Goal: Information Seeking & Learning: Check status

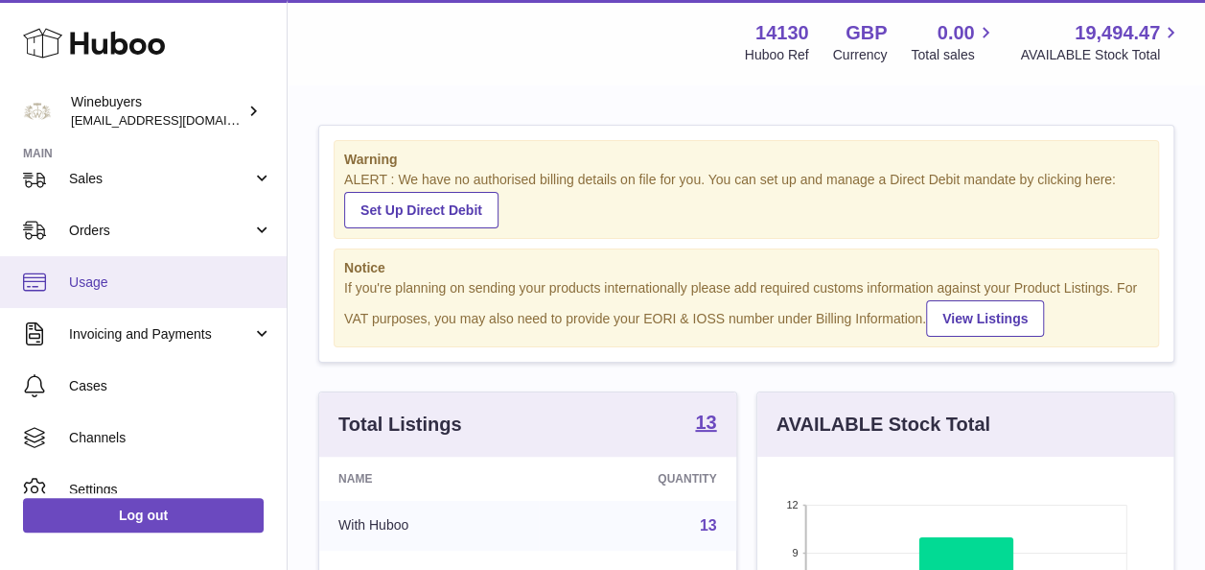
scroll to position [216, 0]
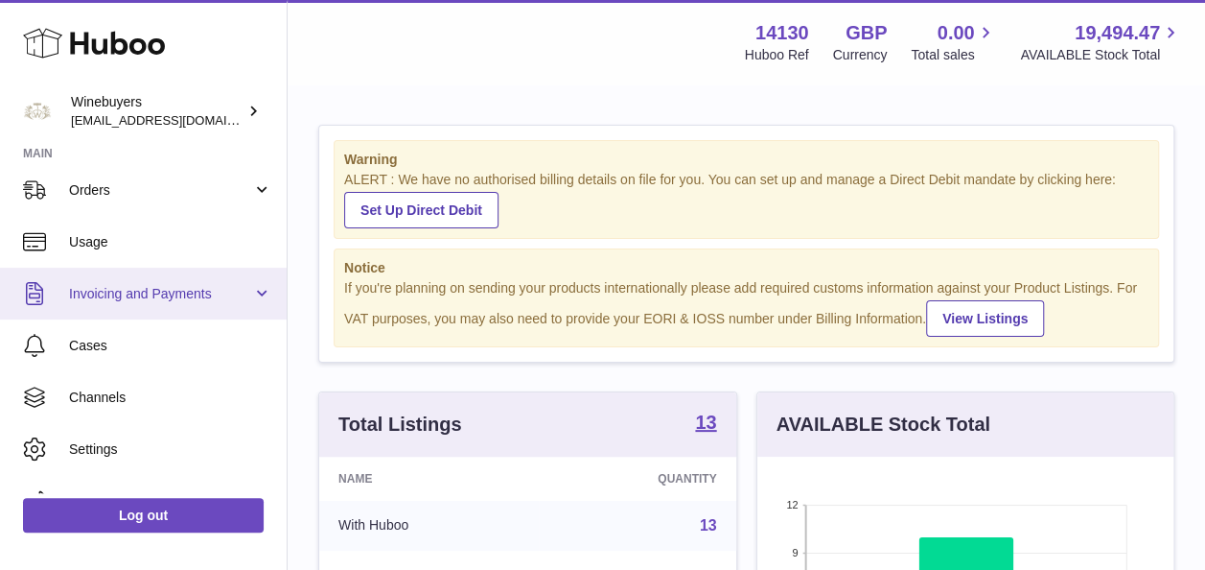
click at [175, 282] on link "Invoicing and Payments" at bounding box center [143, 294] width 287 height 52
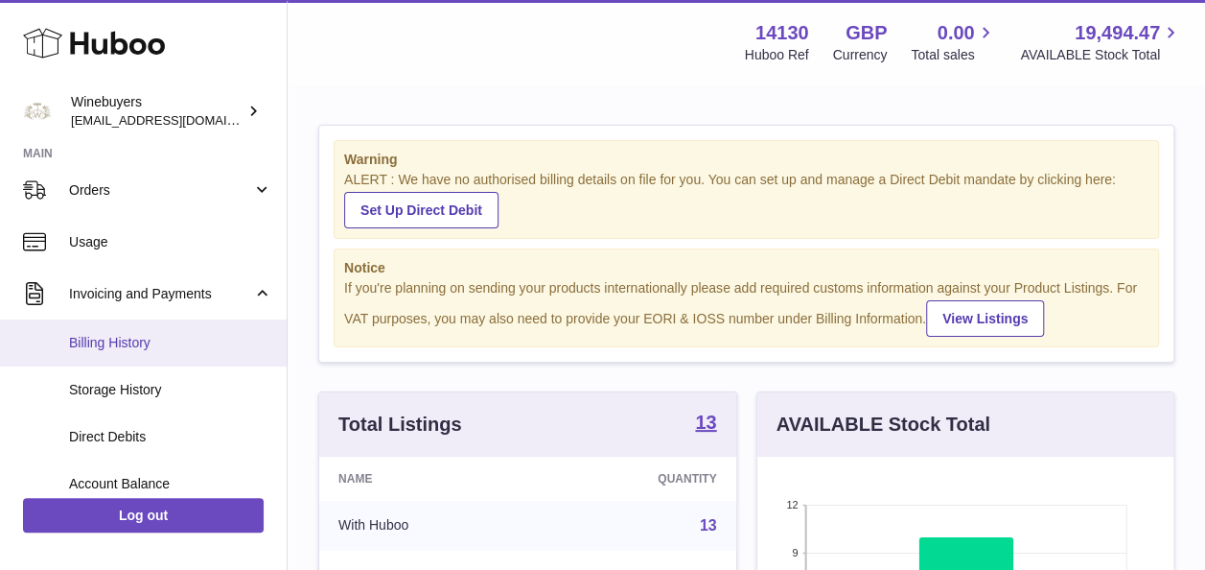
click at [179, 353] on link "Billing History" at bounding box center [143, 342] width 287 height 47
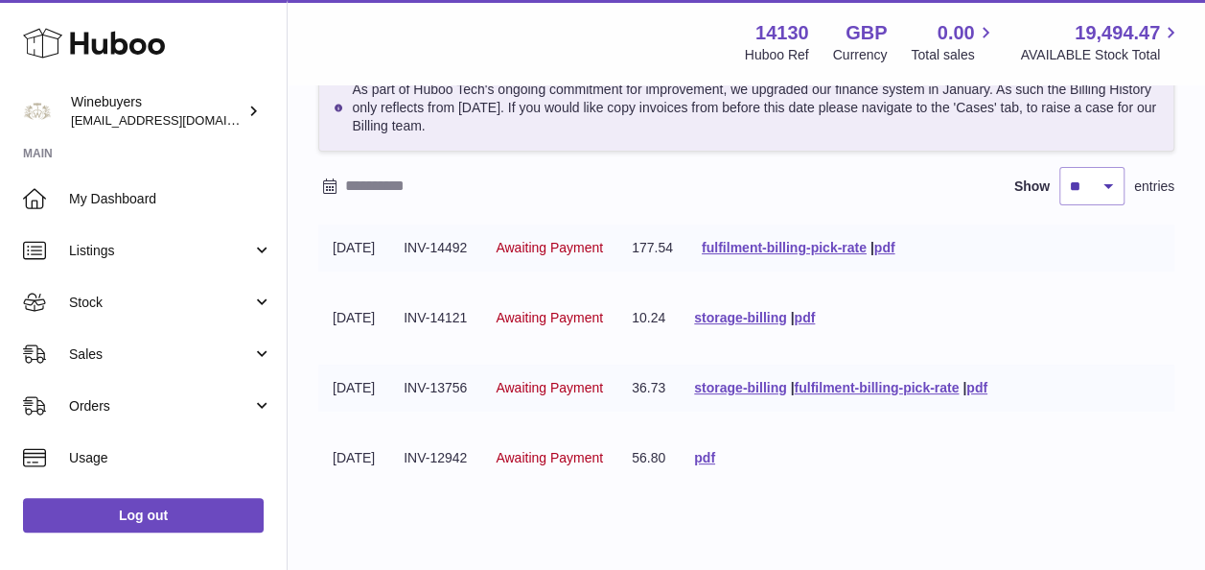
scroll to position [120, 0]
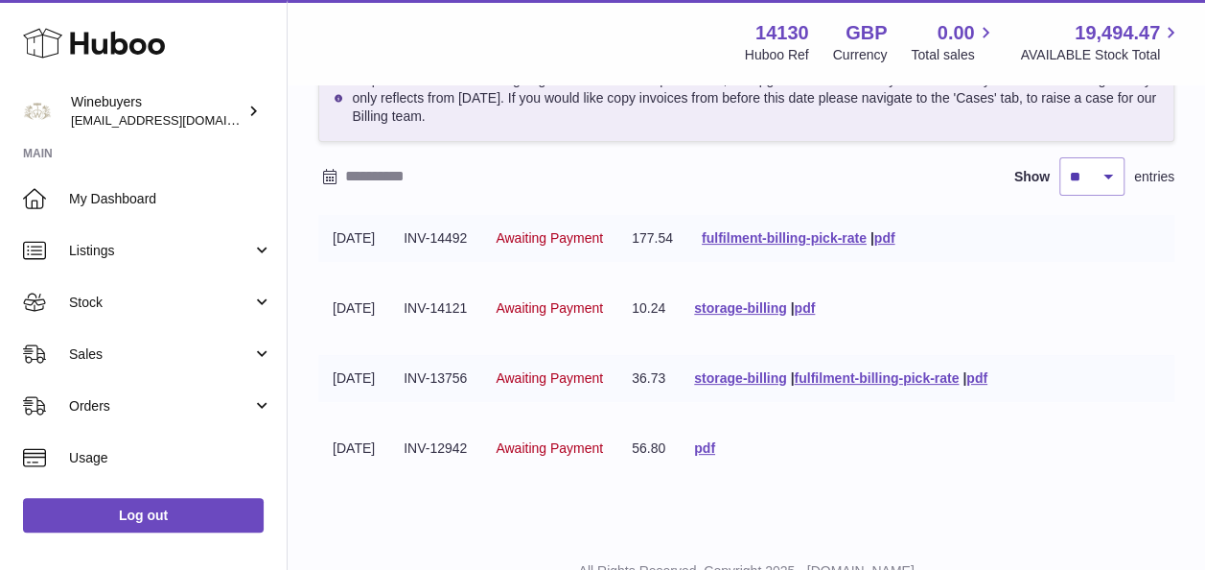
click at [425, 308] on td "INV-14121" at bounding box center [435, 308] width 92 height 47
drag, startPoint x: 425, startPoint y: 308, endPoint x: 492, endPoint y: 379, distance: 97.7
click at [481, 379] on td "INV-13756" at bounding box center [435, 378] width 92 height 47
click at [481, 380] on td "INV-13756" at bounding box center [435, 378] width 92 height 47
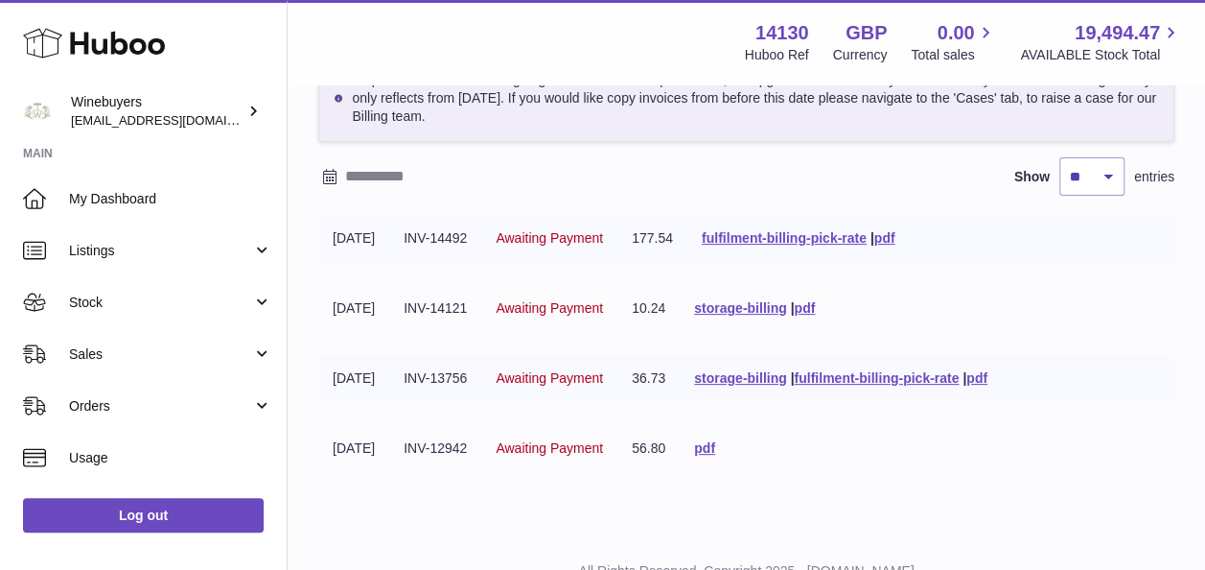
drag, startPoint x: 499, startPoint y: 376, endPoint x: 416, endPoint y: 378, distance: 82.5
click at [416, 378] on td "INV-13756" at bounding box center [435, 378] width 92 height 47
copy td "INV-13756"
click at [481, 316] on td "INV-14121" at bounding box center [435, 308] width 92 height 47
drag, startPoint x: 495, startPoint y: 300, endPoint x: 424, endPoint y: 291, distance: 71.5
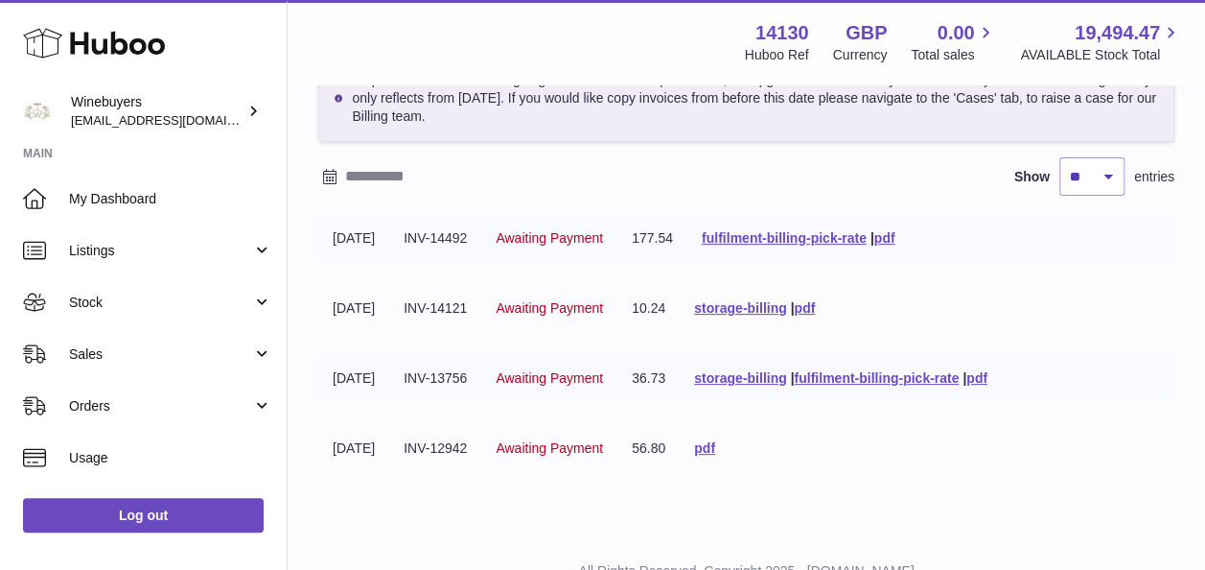
click at [424, 291] on td "INV-14121" at bounding box center [435, 308] width 92 height 47
copy td "INV-14121"
click at [786, 375] on link "storage-billing" at bounding box center [740, 377] width 92 height 15
click at [1148, 414] on tbody "[DATE] INV-14492 Awaiting Payment 177.54 fulfilment-billing-pick-rate | pdf [DA…" at bounding box center [746, 355] width 856 height 280
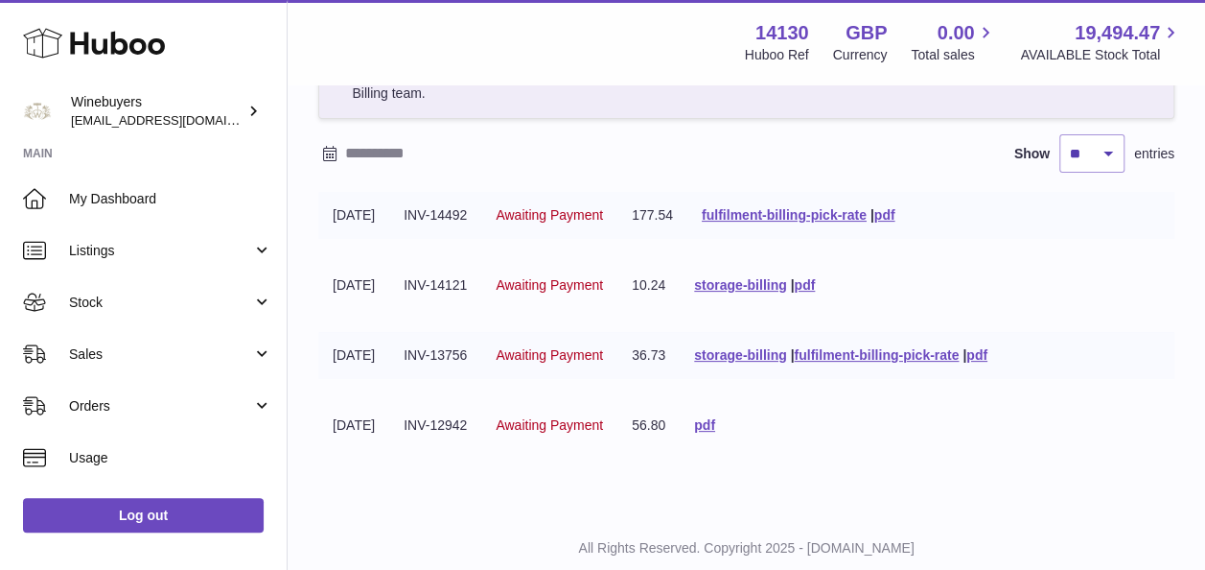
scroll to position [145, 0]
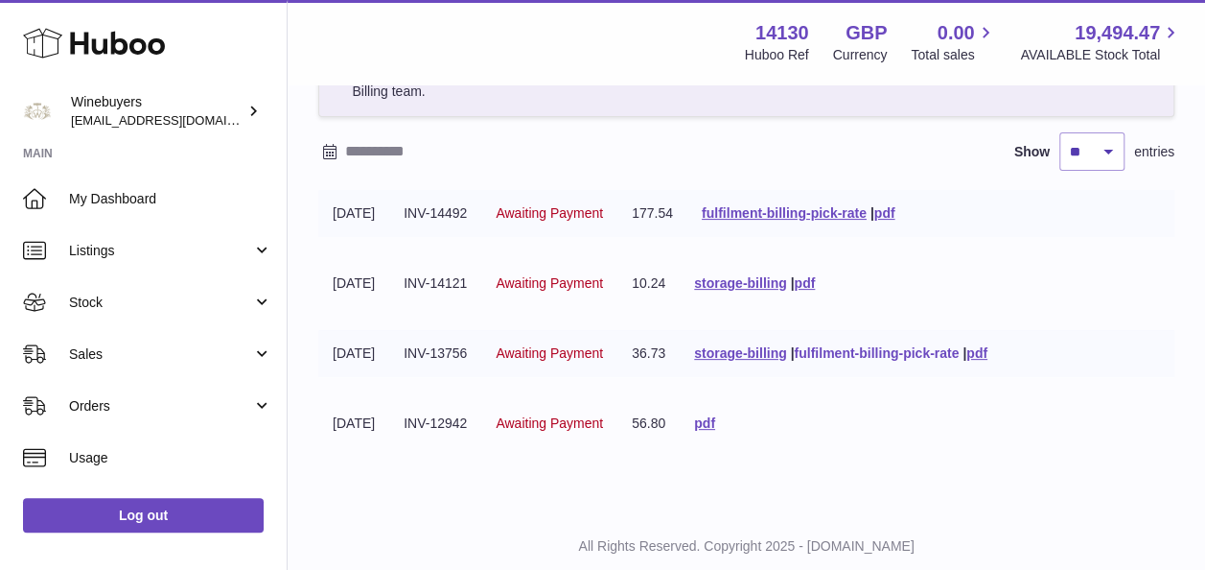
click at [926, 347] on link "fulfilment-billing-pick-rate" at bounding box center [876, 352] width 165 height 15
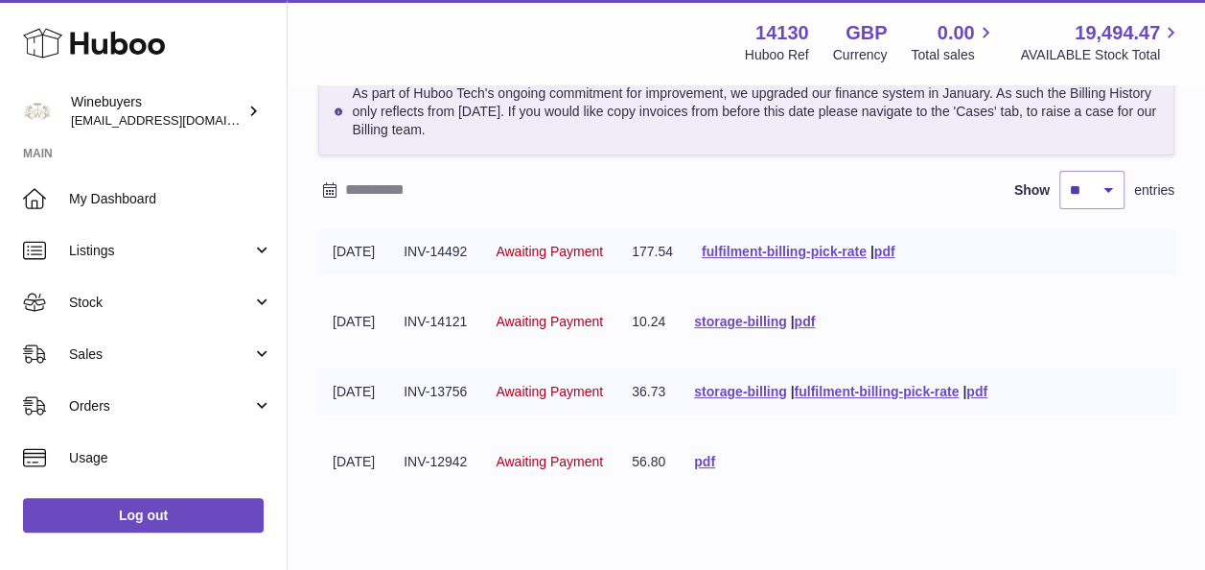
scroll to position [105, 0]
